Goal: Transaction & Acquisition: Purchase product/service

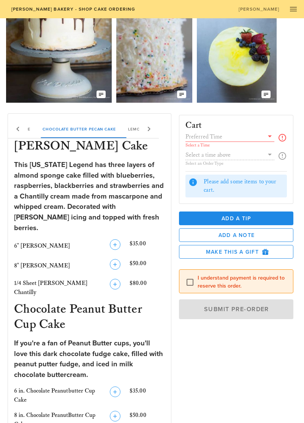
scroll to position [63, 0]
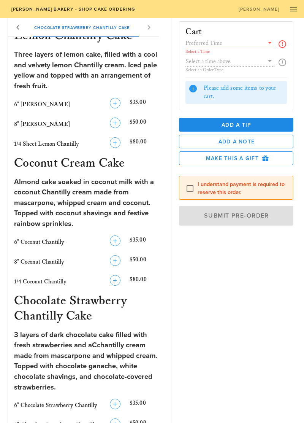
scroll to position [635, 0]
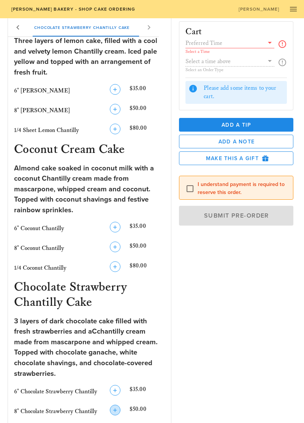
click at [119, 405] on icon "button" at bounding box center [115, 409] width 9 height 9
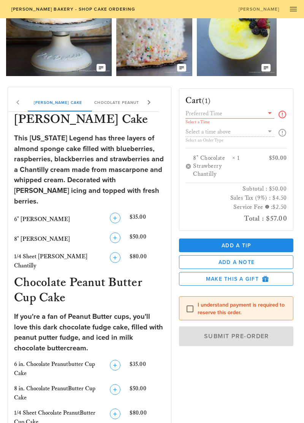
scroll to position [76, 0]
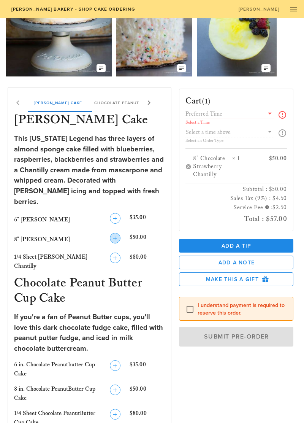
click at [119, 233] on icon "button" at bounding box center [115, 237] width 9 height 9
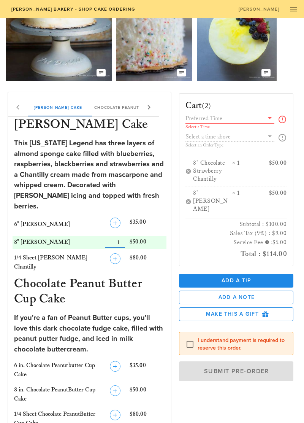
scroll to position [67, 0]
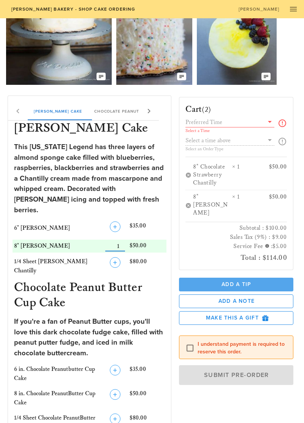
click at [239, 281] on span "Add a Tip" at bounding box center [236, 284] width 102 height 6
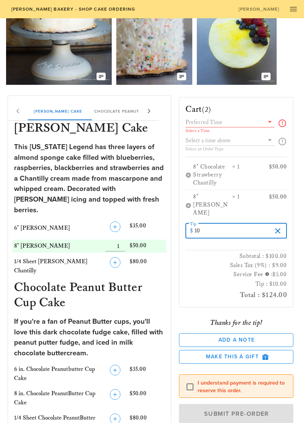
type input "0"
click at [224, 225] on input "0" at bounding box center [233, 231] width 77 height 12
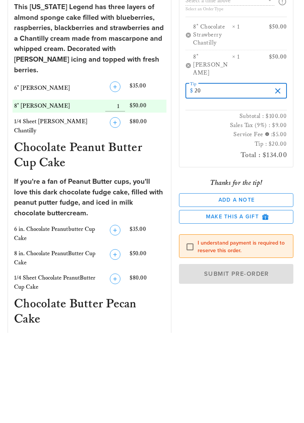
scroll to position [119, 0]
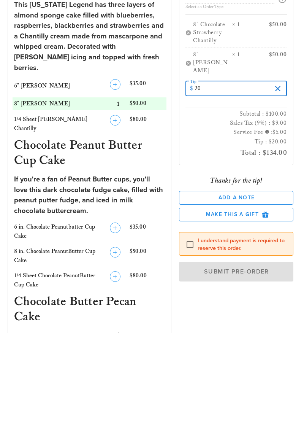
type input "20"
click at [190, 328] on div at bounding box center [190, 334] width 13 height 13
checkbox input "true"
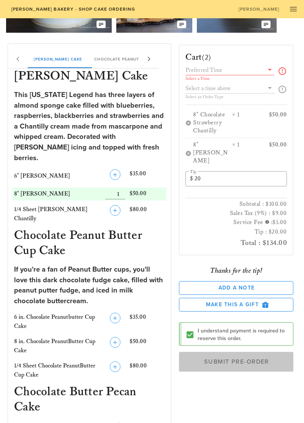
click at [240, 358] on span "Submit Pre-Order" at bounding box center [236, 362] width 97 height 8
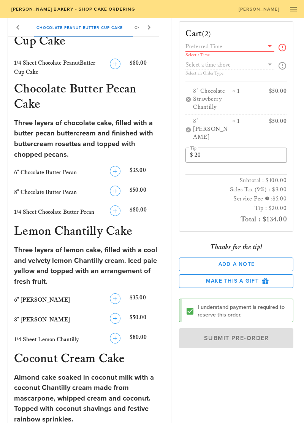
scroll to position [420, 0]
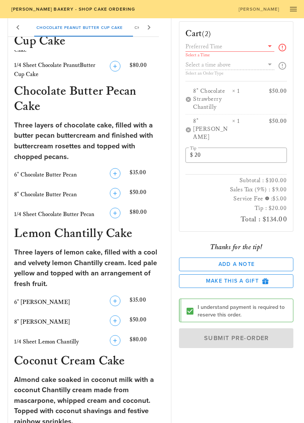
click at [274, 42] on icon at bounding box center [269, 45] width 9 height 9
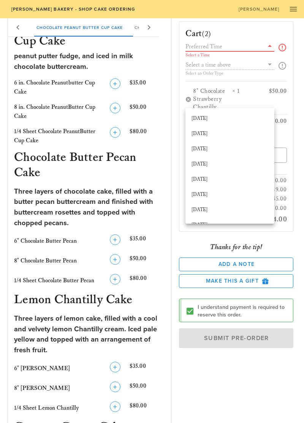
scroll to position [354, 0]
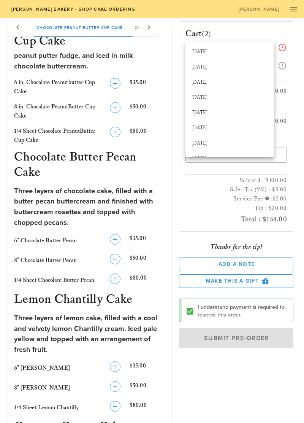
click at [288, 107] on div "Select a Time Select an Order Type 8" Chocolate Strawberry Chantilly × 1 $50.00…" at bounding box center [236, 136] width 114 height 190
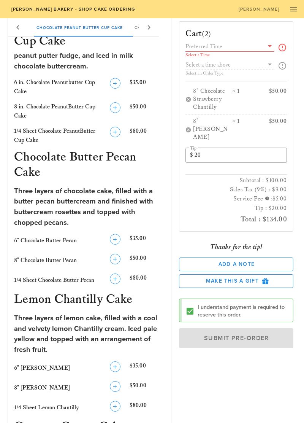
click at [283, 48] on icon at bounding box center [282, 47] width 9 height 9
click at [270, 47] on icon at bounding box center [269, 45] width 9 height 9
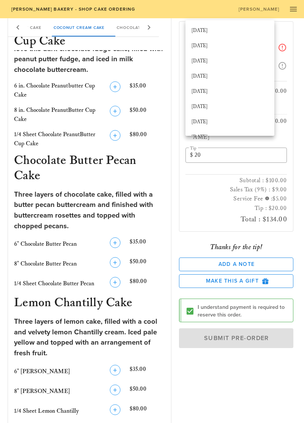
scroll to position [363, 0]
